Goal: Task Accomplishment & Management: Manage account settings

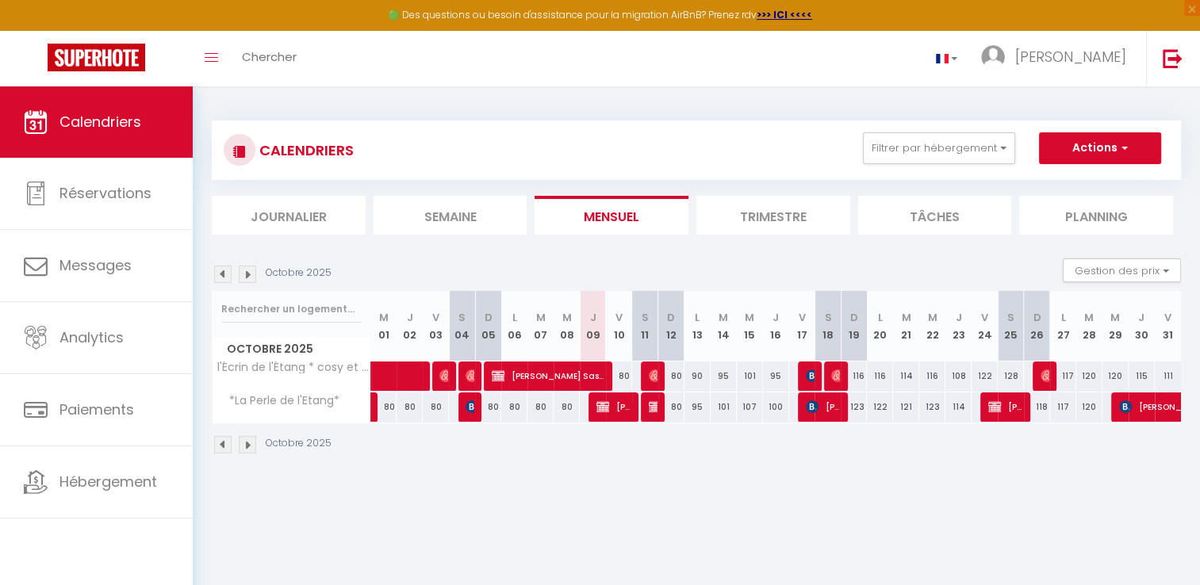
click at [251, 280] on img at bounding box center [247, 274] width 17 height 17
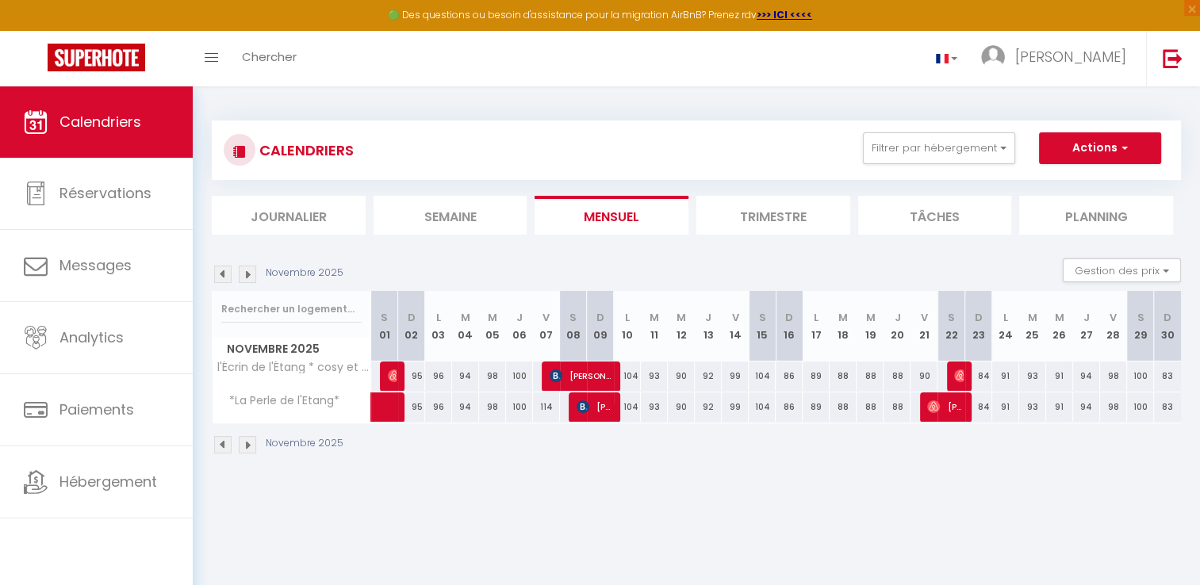
click at [251, 280] on img at bounding box center [247, 274] width 17 height 17
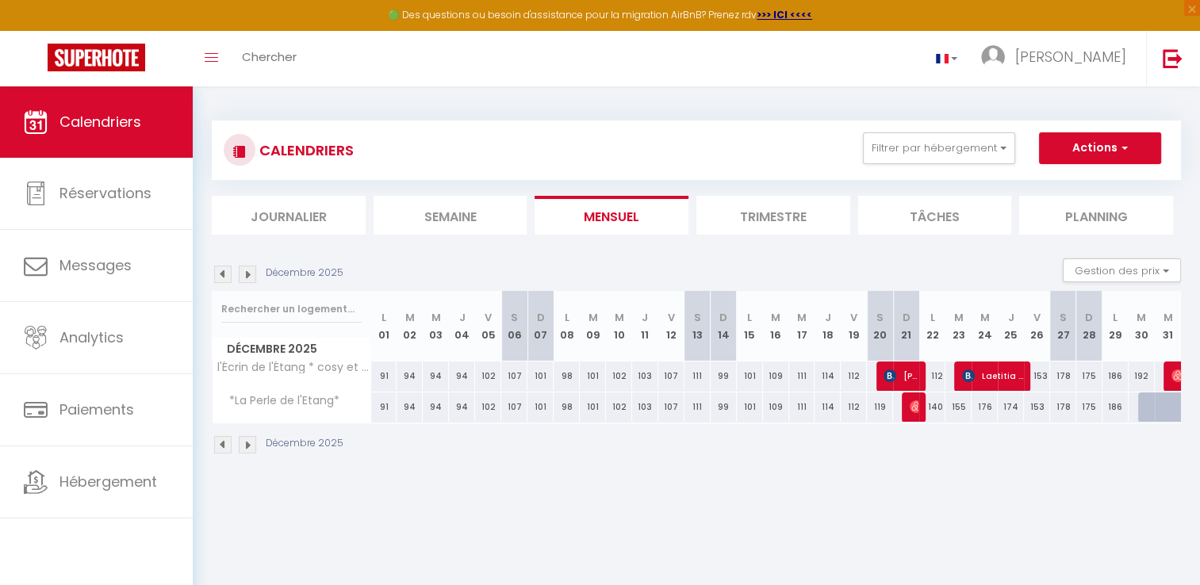
click at [247, 278] on img at bounding box center [247, 274] width 17 height 17
select select
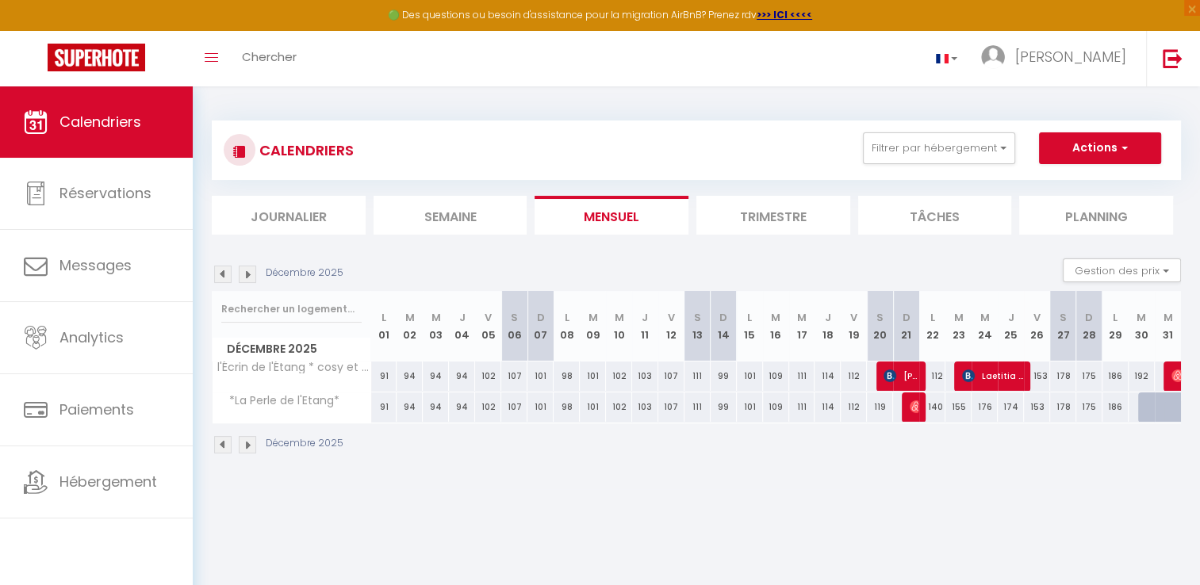
select select
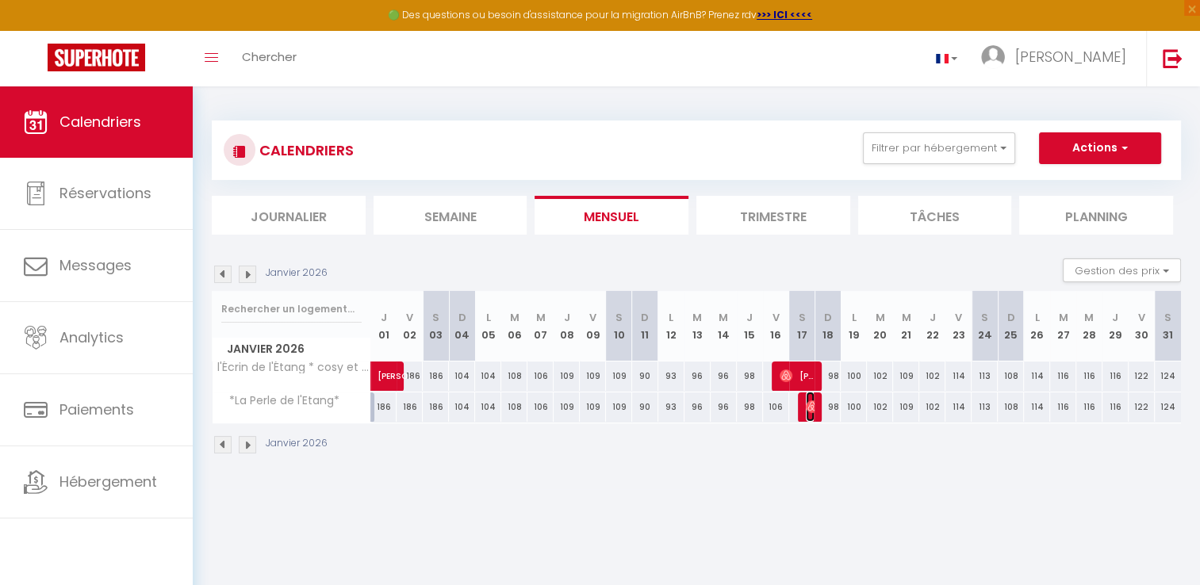
click at [809, 404] on img at bounding box center [812, 407] width 13 height 13
select select "OK"
select select "0"
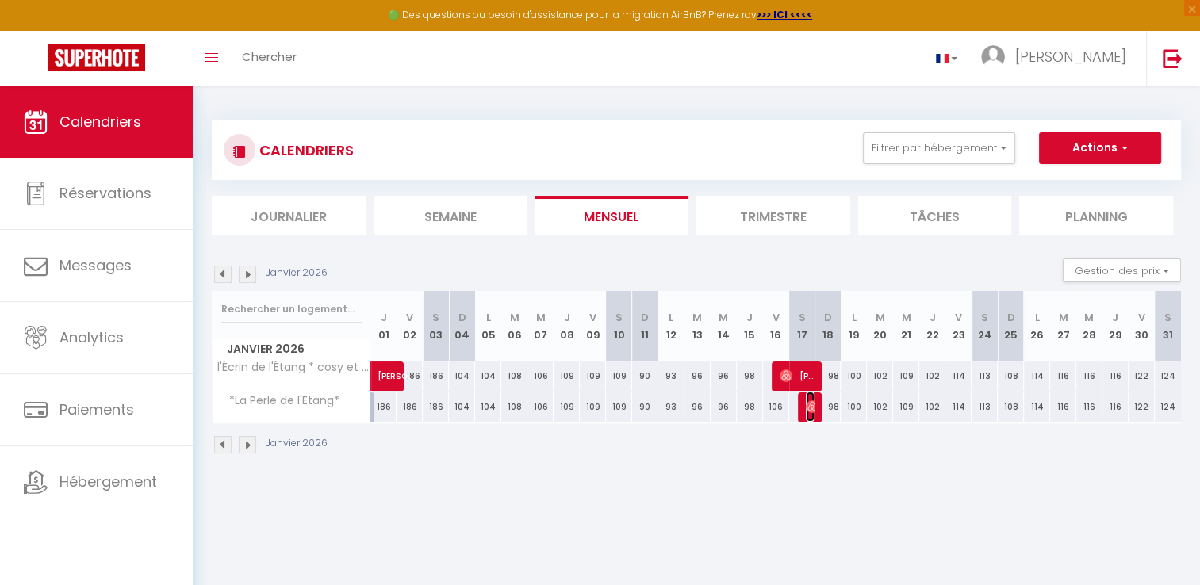
select select "1"
select select
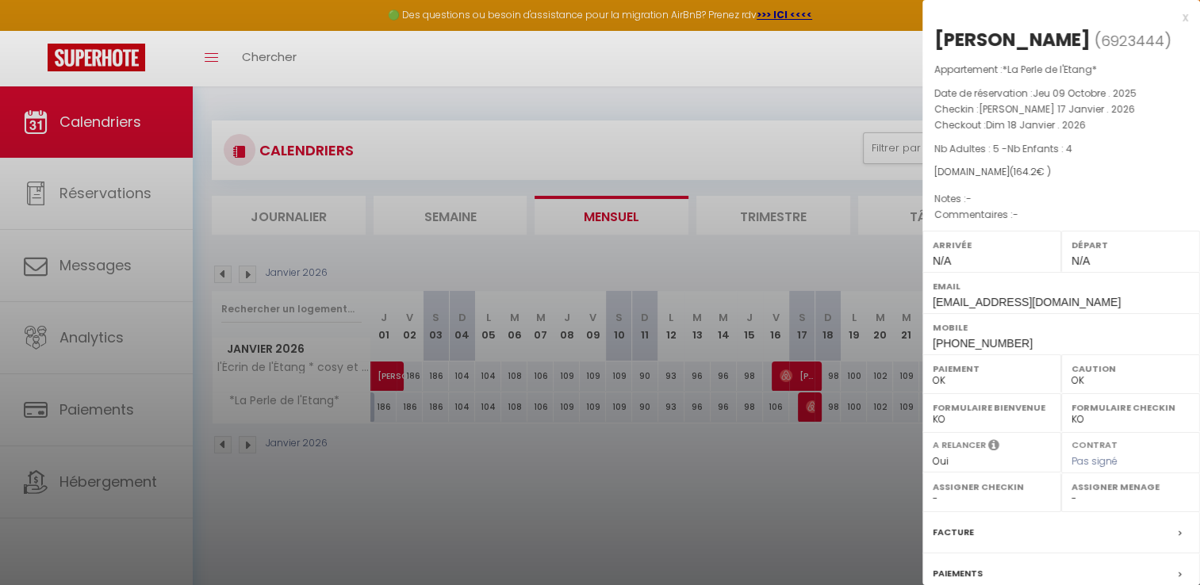
click at [724, 489] on div at bounding box center [600, 292] width 1200 height 585
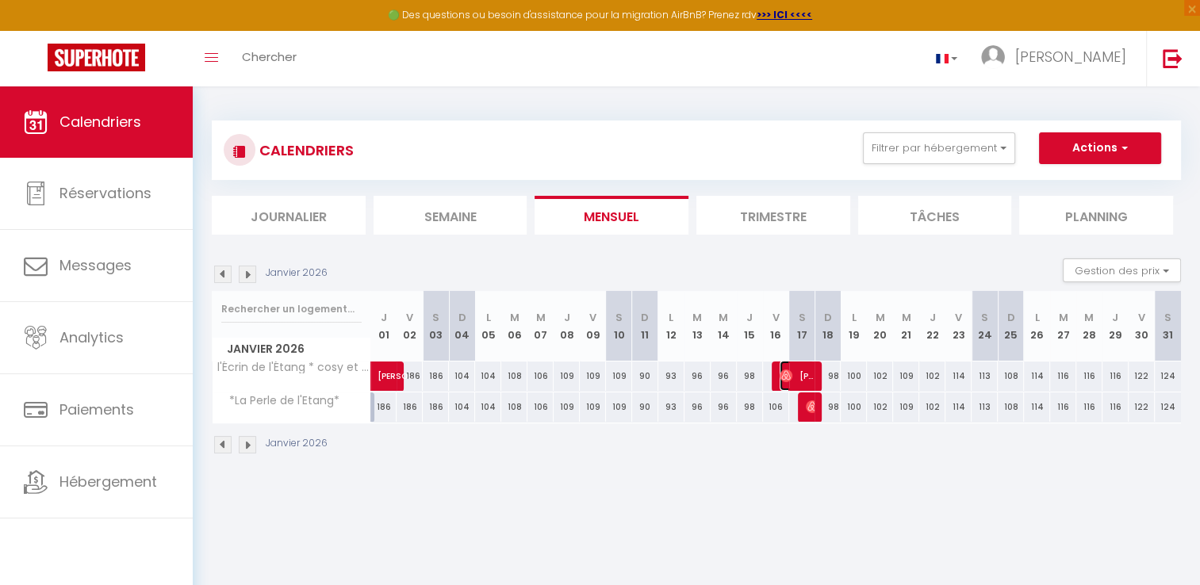
click at [801, 378] on span "[PERSON_NAME]" at bounding box center [797, 376] width 35 height 30
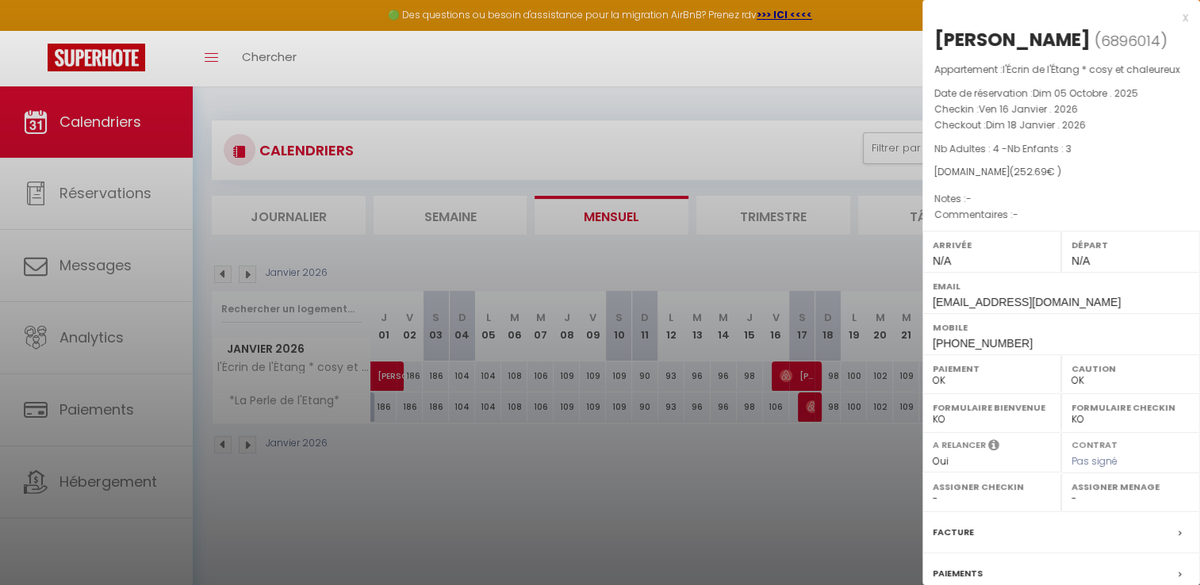
click at [701, 485] on div at bounding box center [600, 292] width 1200 height 585
